Goal: Unclear

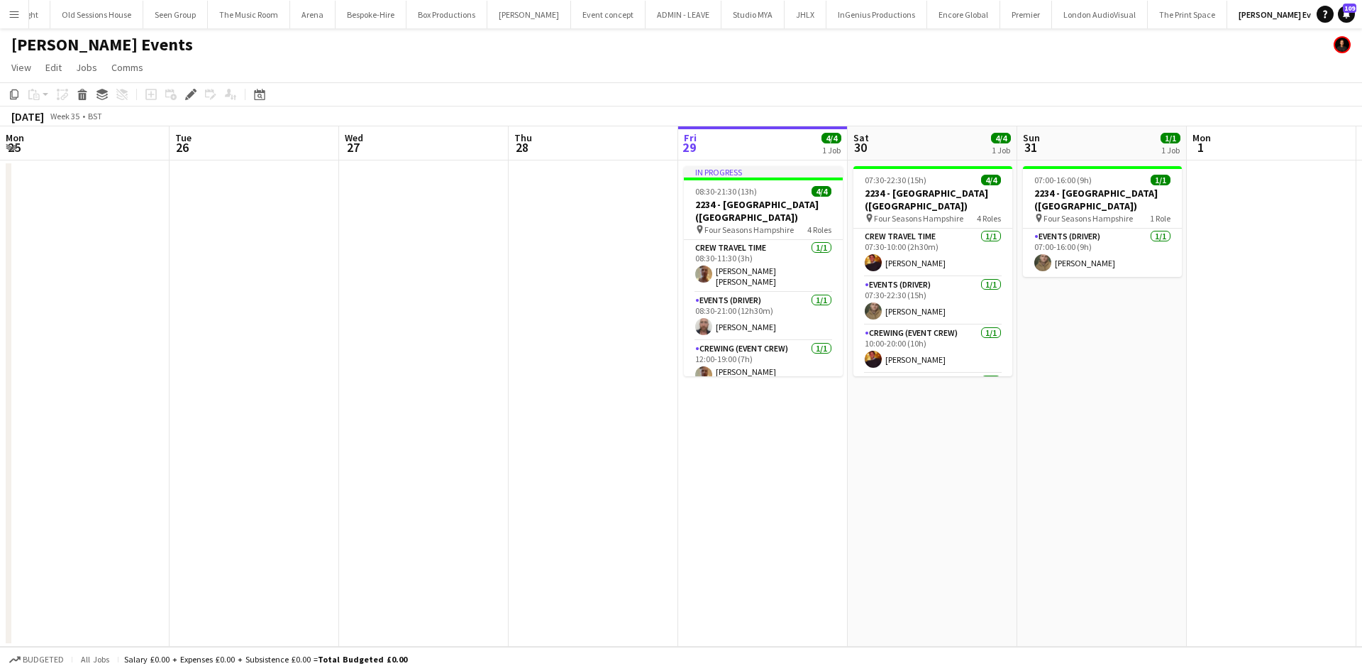
scroll to position [0, 488]
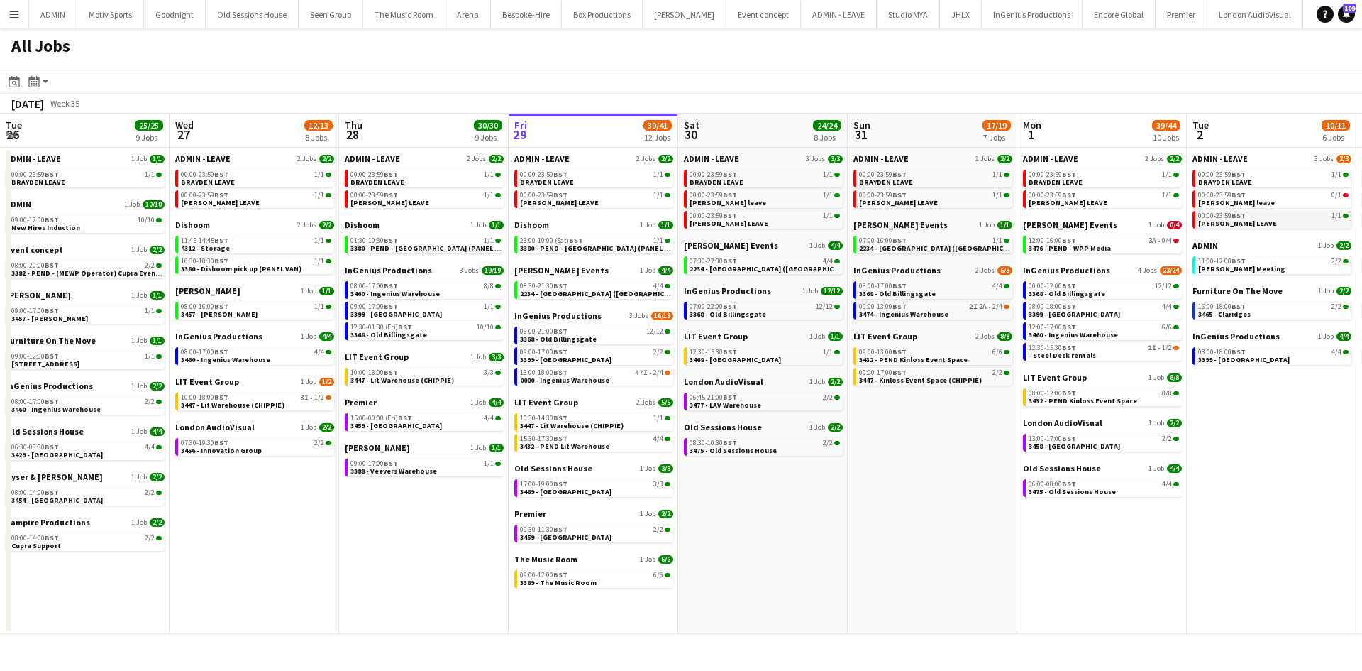
scroll to position [0, 339]
